Goal: Task Accomplishment & Management: Manage account settings

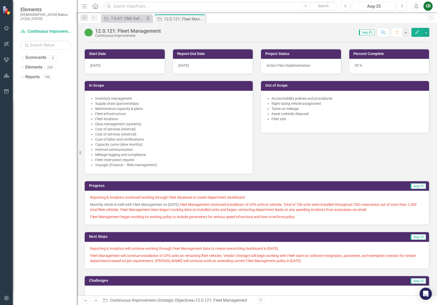
scroll to position [376, 0]
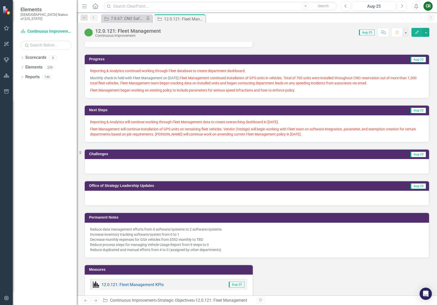
click at [227, 71] on span "Reporting & Analytics continued working through Fleet database to create depart…" at bounding box center [167, 71] width 155 height 4
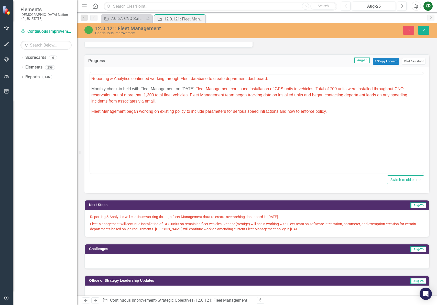
scroll to position [0, 0]
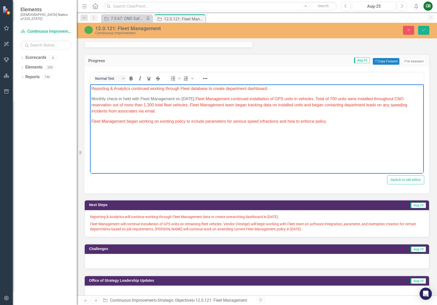
click at [271, 89] on p "Reporting & Analytics continued working through Fleet database to create depart…" at bounding box center [256, 89] width 331 height 6
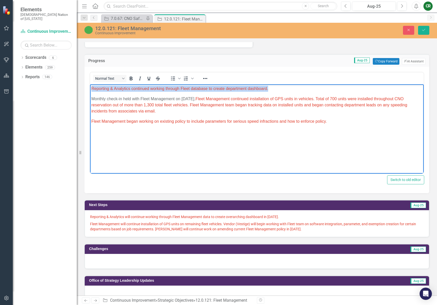
click at [271, 89] on p "Reporting & Analytics continued working through Fleet database to create depart…" at bounding box center [256, 89] width 331 height 6
click at [208, 79] on icon "Reveal or hide additional toolbar items" at bounding box center [205, 78] width 6 height 6
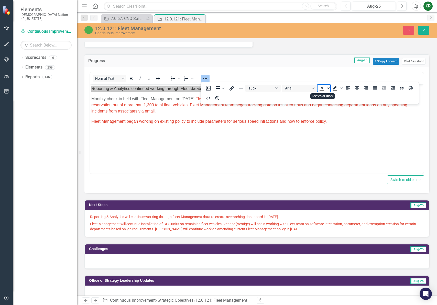
click at [327, 90] on span "Text color Black" at bounding box center [328, 88] width 4 height 7
click at [335, 124] on icon "Remove color" at bounding box center [336, 126] width 5 height 5
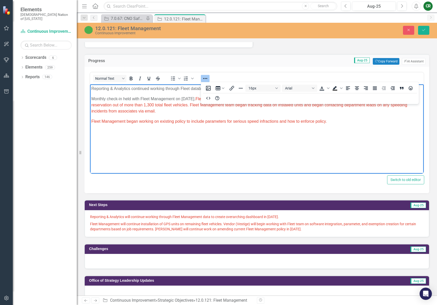
click at [207, 81] on icon "Reveal or hide additional toolbar items" at bounding box center [205, 78] width 6 height 6
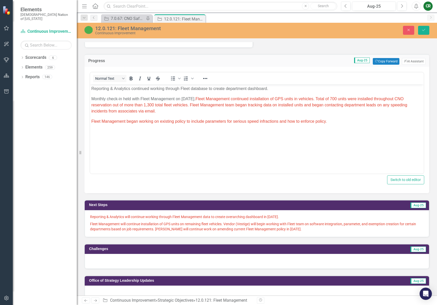
click at [195, 84] on div "Normal Text To open the popup, press Shift+Enter To open the popup, press Shift…" at bounding box center [256, 78] width 333 height 12
click at [201, 92] on body "Reporting & Analytics continued working through Fleet database to create depart…" at bounding box center [256, 122] width 333 height 77
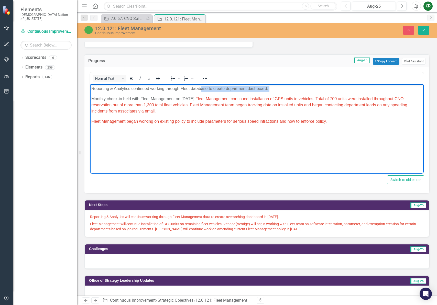
drag, startPoint x: 261, startPoint y: 94, endPoint x: 287, endPoint y: 92, distance: 26.4
click at [261, 94] on body "Reporting & Analytics continued working through Fleet database to create depart…" at bounding box center [256, 122] width 333 height 77
click at [289, 91] on p "Reporting & Analytics continued working through Fleet database to create depart…" at bounding box center [256, 89] width 331 height 6
click at [183, 112] on p "Monthly check-in held with Fleet Management on [DATE]. Fleet Management continu…" at bounding box center [256, 105] width 331 height 18
click at [348, 98] on span "Fleet Management continued installation of GPS units in vehicles. Total of 700 …" at bounding box center [249, 105] width 316 height 17
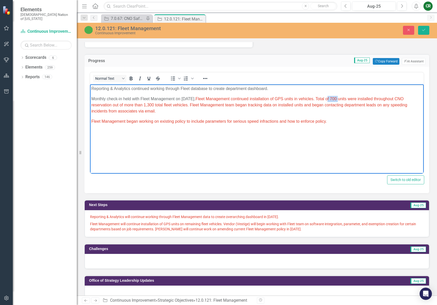
drag, startPoint x: 354, startPoint y: 99, endPoint x: 343, endPoint y: 100, distance: 11.5
click at [343, 100] on span "Fleet Management continued installation of GPS units in vehicles. Total of 700 …" at bounding box center [249, 105] width 316 height 17
drag, startPoint x: 381, startPoint y: 99, endPoint x: 373, endPoint y: 99, distance: 8.4
click at [373, 99] on span "Fleet Management continued installation of GPS units in vehicles. Total number …" at bounding box center [250, 105] width 319 height 17
click at [387, 99] on span "Fleet Management continued installation of GPS units in vehicles. Total number …" at bounding box center [256, 105] width 330 height 17
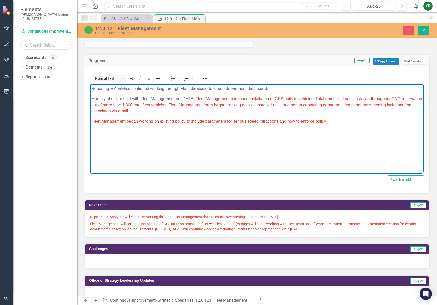
click at [112, 106] on span "Fleet Management continued installation of GPS units in vehicles. Total number …" at bounding box center [256, 105] width 330 height 17
drag, startPoint x: 211, startPoint y: 113, endPoint x: 213, endPoint y: 105, distance: 8.4
click at [214, 106] on p "Monthly check-in held with Fleet Management on [DATE]. Fleet Management continu…" at bounding box center [256, 105] width 331 height 18
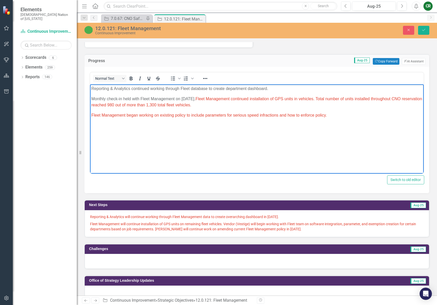
click at [204, 104] on span "Fleet Management continued installation of GPS units in vehicles. Total number …" at bounding box center [256, 102] width 330 height 10
click at [203, 82] on button "Reveal or hide additional toolbar items" at bounding box center [205, 78] width 9 height 7
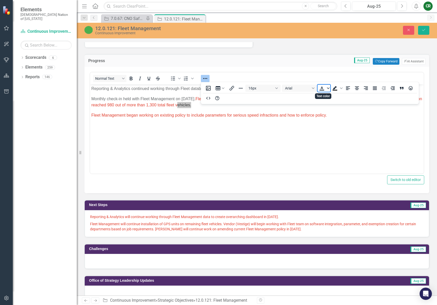
click at [328, 89] on span "Text color" at bounding box center [328, 88] width 4 height 7
click at [336, 127] on icon "Remove color" at bounding box center [337, 127] width 4 height 4
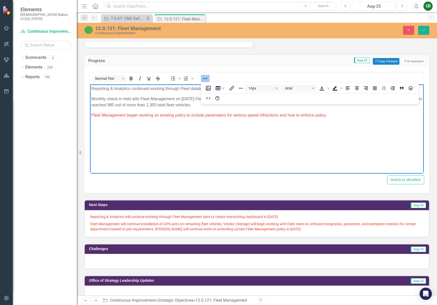
click at [206, 79] on icon "Reveal or hide additional toolbar items" at bounding box center [205, 78] width 6 height 6
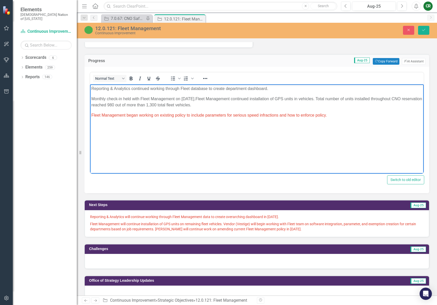
click at [218, 114] on span "Fleet Management began working on existing policy to include parameters for ser…" at bounding box center [208, 115] width 235 height 4
drag, startPoint x: 138, startPoint y: 116, endPoint x: 127, endPoint y: 117, distance: 10.8
click at [127, 117] on p "Fleet Management began working on existing policy to include parameters for ser…" at bounding box center [256, 115] width 331 height 6
click at [231, 117] on span "Fleet Management continued working on existing policy to include parameters for…" at bounding box center [212, 115] width 242 height 4
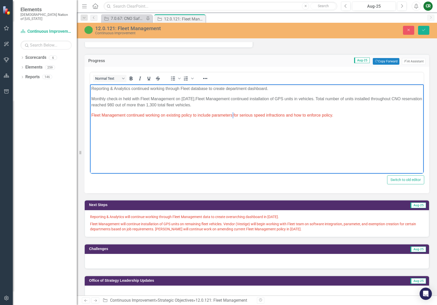
click at [231, 117] on span "Fleet Management continued working on existing policy to include parameters for…" at bounding box center [212, 115] width 242 height 4
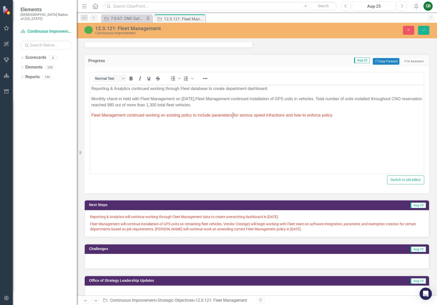
click at [204, 82] on div at bounding box center [205, 78] width 15 height 10
click at [206, 79] on icon "Reveal or hide additional toolbar items" at bounding box center [205, 78] width 6 height 6
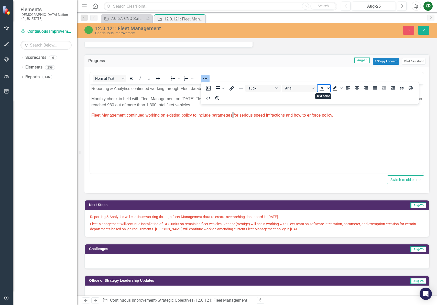
click at [328, 89] on span "Text color" at bounding box center [328, 88] width 4 height 7
click at [337, 126] on icon "Remove color" at bounding box center [336, 126] width 5 height 5
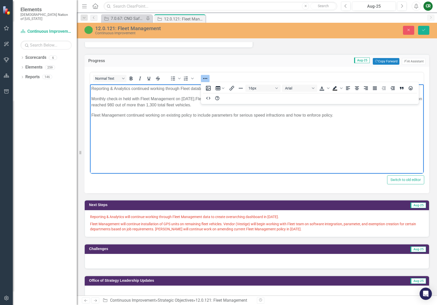
click at [321, 135] on body "Reporting & Analytics continued working through Fleet database to create depart…" at bounding box center [256, 122] width 333 height 77
click at [206, 76] on icon "Reveal or hide additional toolbar items" at bounding box center [205, 78] width 6 height 6
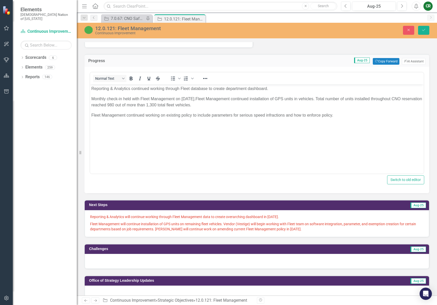
click at [144, 220] on p "Fleet Management will continue installation of GPS units on remaining fleet veh…" at bounding box center [256, 225] width 333 height 11
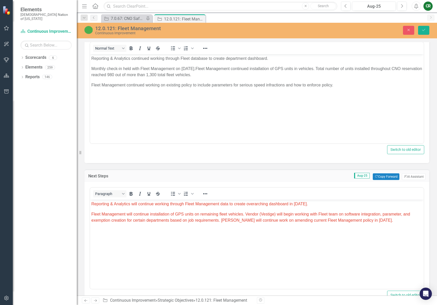
scroll to position [407, 0]
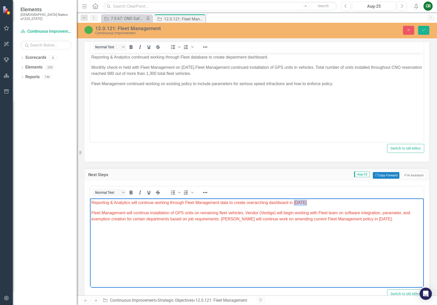
drag, startPoint x: 306, startPoint y: 202, endPoint x: 293, endPoint y: 204, distance: 13.2
click at [293, 204] on span "Reporting & Analytics will continue working through Fleet Management data to cr…" at bounding box center [199, 202] width 216 height 4
drag, startPoint x: 367, startPoint y: 219, endPoint x: 354, endPoint y: 220, distance: 13.1
click at [354, 220] on span "Fleet Management will continue installation of GPS units on remaining fleet veh…" at bounding box center [250, 216] width 318 height 10
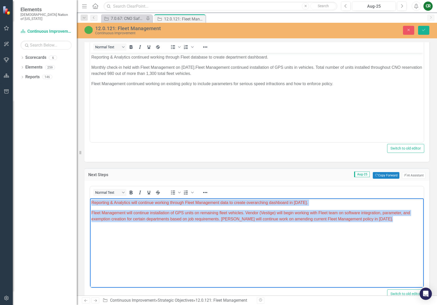
drag, startPoint x: 369, startPoint y: 221, endPoint x: 39, endPoint y: 198, distance: 330.8
click at [90, 198] on html "Reporting & Analytics will continue working through Fleet Management data to cr…" at bounding box center [256, 236] width 333 height 77
click at [205, 192] on icon "Reveal or hide additional toolbar items" at bounding box center [205, 192] width 4 height 1
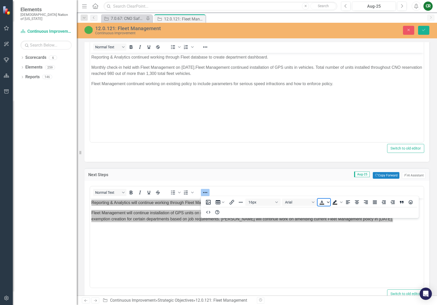
click at [329, 202] on icon "Text color Black" at bounding box center [328, 202] width 3 height 3
click at [338, 240] on icon "Remove color" at bounding box center [336, 240] width 5 height 5
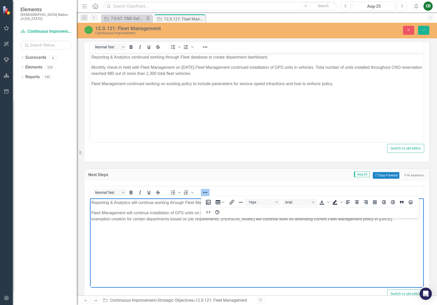
click at [205, 190] on icon "Reveal or hide additional toolbar items" at bounding box center [205, 192] width 6 height 6
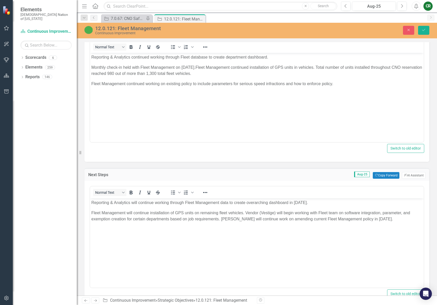
click at [207, 217] on p "Fleet Management will continue installation of GPS units on remaining fleet veh…" at bounding box center [256, 216] width 331 height 12
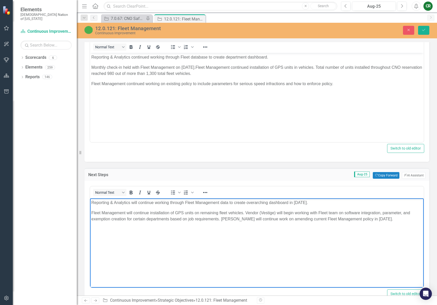
drag, startPoint x: 421, startPoint y: 32, endPoint x: 414, endPoint y: 47, distance: 16.6
click at [421, 32] on button "Save" at bounding box center [423, 30] width 11 height 9
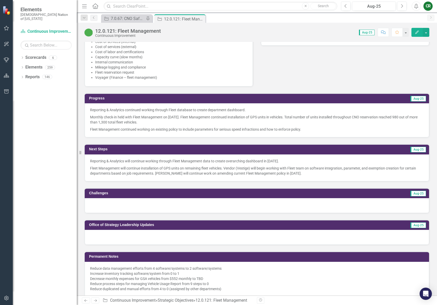
scroll to position [340, 0]
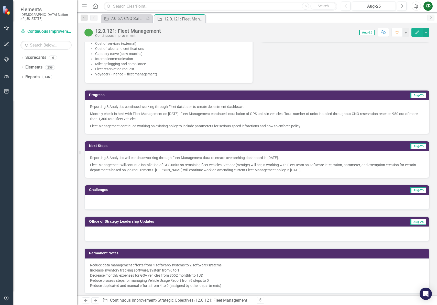
click at [117, 201] on div at bounding box center [257, 202] width 344 height 15
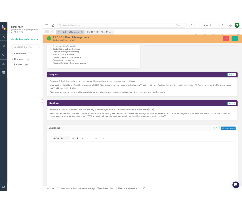
scroll to position [0, 0]
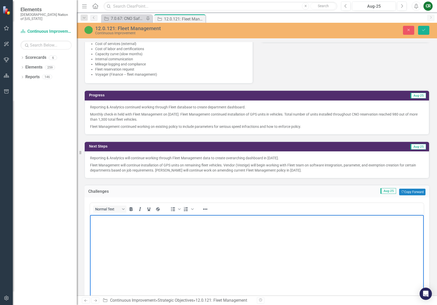
click at [108, 224] on body "Rich Text Area. Press ALT-0 for help." at bounding box center [256, 253] width 333 height 77
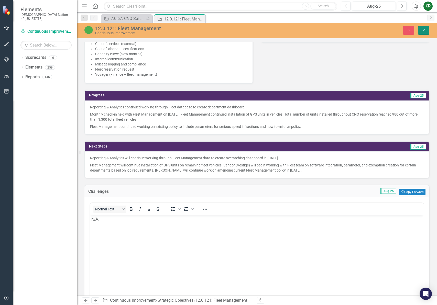
click at [427, 29] on button "Save" at bounding box center [423, 30] width 11 height 9
